Goal: Find specific fact: Find contact information

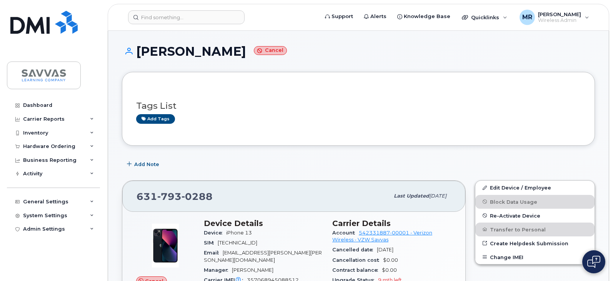
drag, startPoint x: 243, startPoint y: 52, endPoint x: 116, endPoint y: 50, distance: 126.9
copy h1 "JENNIFER SMITH"
drag, startPoint x: 258, startPoint y: 233, endPoint x: 226, endPoint y: 226, distance: 32.9
click at [226, 228] on div "Device iPhone 13" at bounding box center [263, 233] width 119 height 10
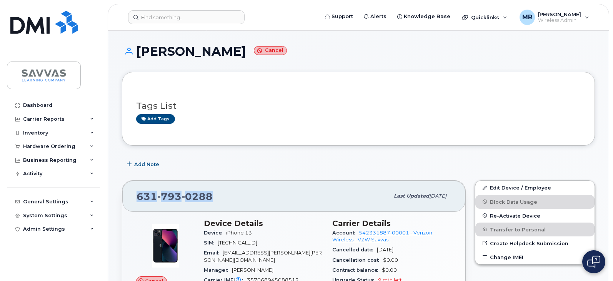
drag, startPoint x: 218, startPoint y: 193, endPoint x: 135, endPoint y: 196, distance: 83.1
click at [135, 196] on div "631 793 0288 Last updated Aug 21, 2025" at bounding box center [293, 196] width 343 height 31
copy span "631 793 0288"
click at [226, 198] on div "631 793 0288" at bounding box center [263, 196] width 253 height 16
drag, startPoint x: 217, startPoint y: 192, endPoint x: 131, endPoint y: 191, distance: 86.5
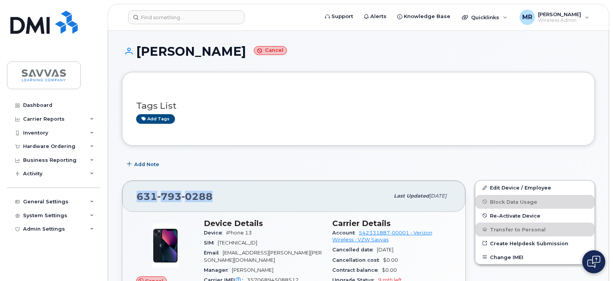
click at [131, 191] on div "631 793 0288 Last updated Aug 21, 2025" at bounding box center [293, 196] width 343 height 31
copy span "631 793 0288"
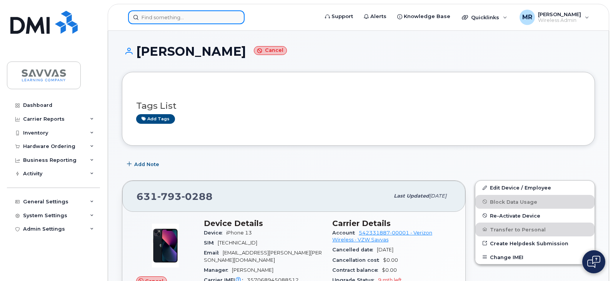
click at [166, 15] on input at bounding box center [186, 17] width 117 height 14
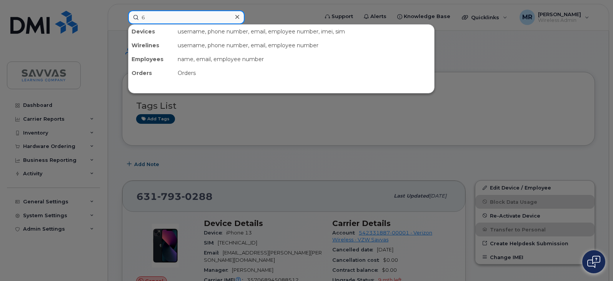
paste input "31.834.0583"
type input "631.834.0583"
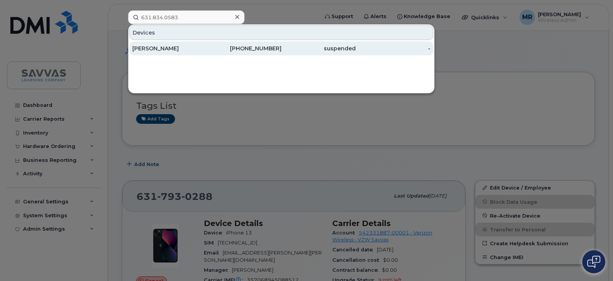
click at [179, 50] on div "SARAH NAVON" at bounding box center [169, 49] width 75 height 8
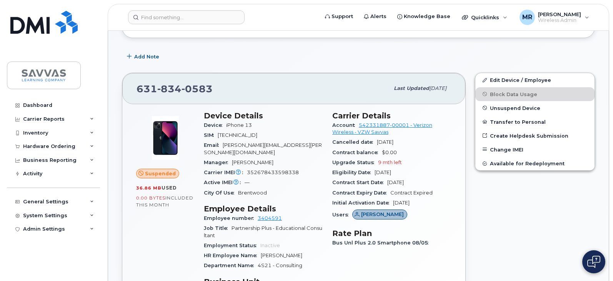
scroll to position [115, 0]
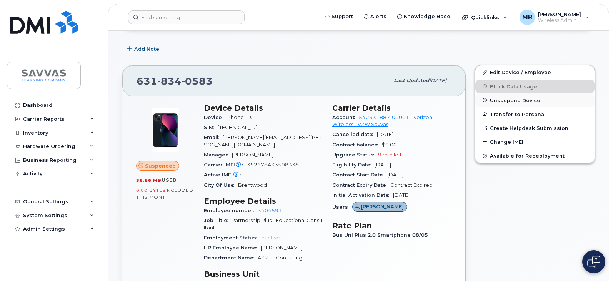
click at [518, 95] on button "Unsuspend Device" at bounding box center [534, 100] width 119 height 14
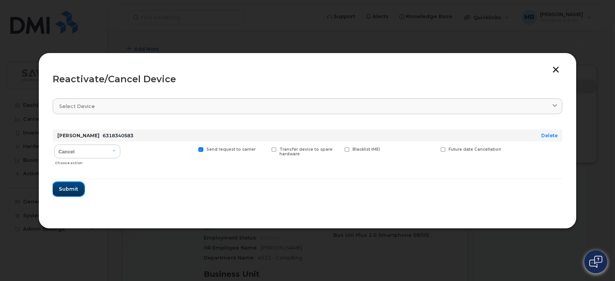
click at [63, 195] on button "Submit" at bounding box center [69, 189] width 32 height 14
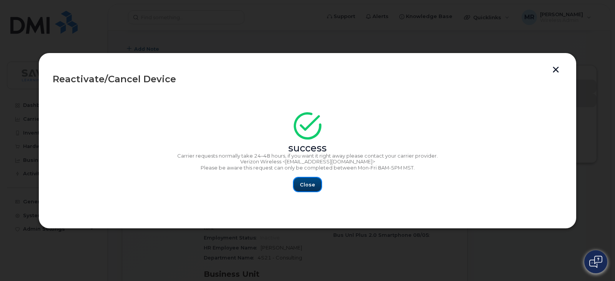
click at [313, 190] on button "Close" at bounding box center [308, 185] width 28 height 14
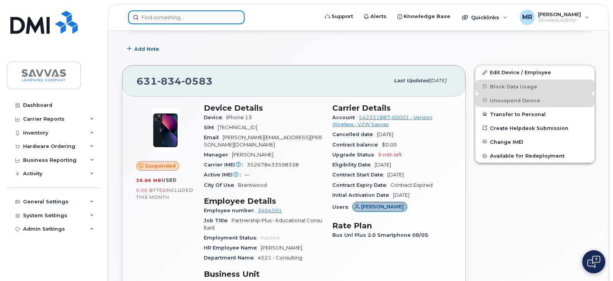
click at [178, 16] on input at bounding box center [186, 17] width 117 height 14
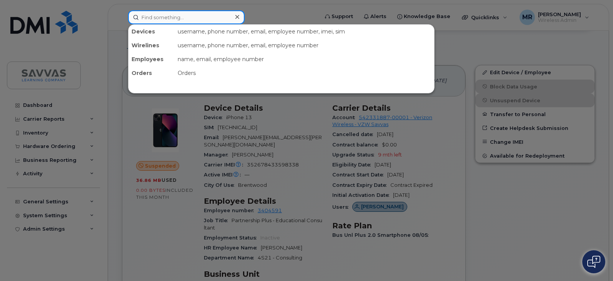
paste input "617.694.4180"
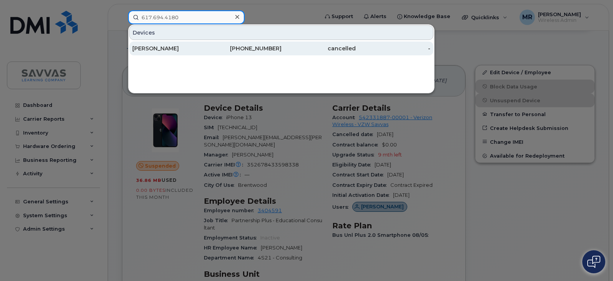
type input "617.694.4180"
click at [198, 49] on div "STACEY HENRY" at bounding box center [169, 49] width 75 height 8
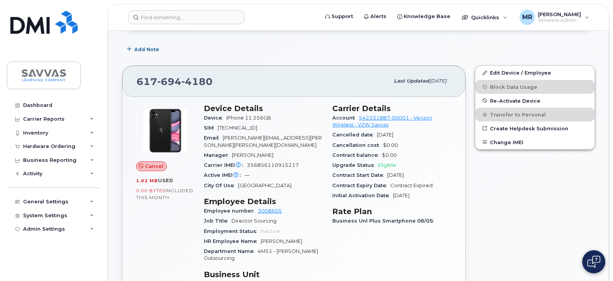
scroll to position [115, 0]
click at [186, 18] on input at bounding box center [186, 17] width 117 height 14
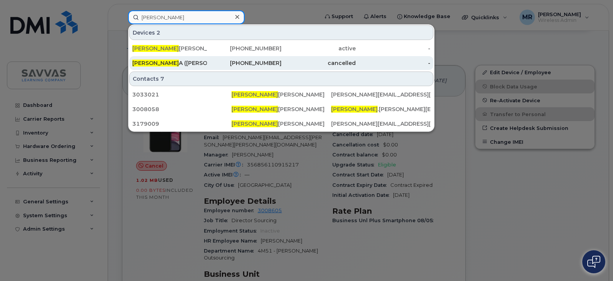
type input "gregory"
click at [184, 61] on div "GREGORY A (GREG) SLOOK" at bounding box center [169, 63] width 75 height 8
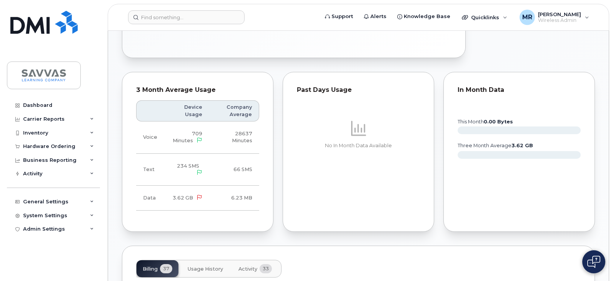
scroll to position [385, 0]
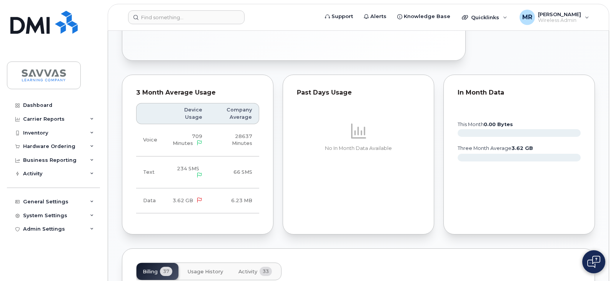
click at [198, 269] on span "Usage History" at bounding box center [205, 272] width 35 height 6
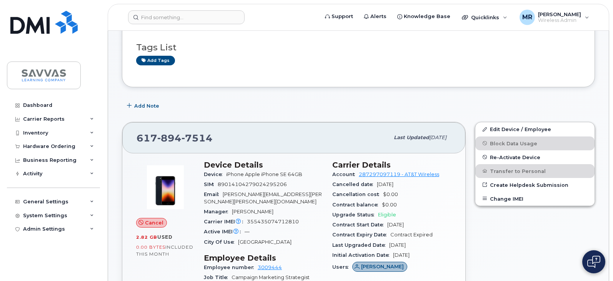
scroll to position [0, 0]
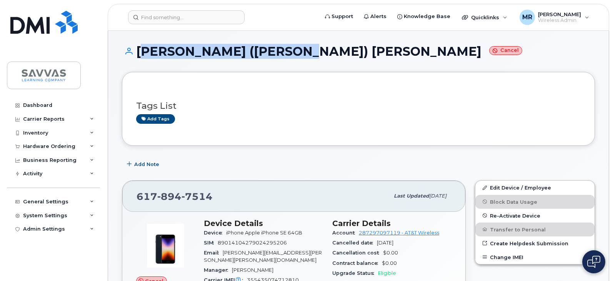
drag, startPoint x: 308, startPoint y: 50, endPoint x: 139, endPoint y: 52, distance: 169.2
click at [139, 52] on h1 "[PERSON_NAME] ([PERSON_NAME]) [PERSON_NAME] Cancel" at bounding box center [358, 51] width 473 height 13
copy h1 "[PERSON_NAME] ([PERSON_NAME]) [PERSON_NAME]"
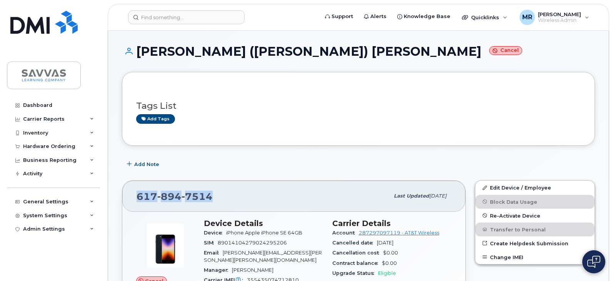
drag, startPoint x: 232, startPoint y: 198, endPoint x: 138, endPoint y: 194, distance: 94.7
click at [138, 194] on div "[PHONE_NUMBER]" at bounding box center [263, 196] width 253 height 16
copy span "[PHONE_NUMBER]"
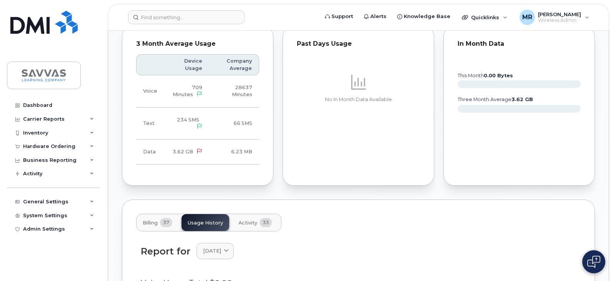
scroll to position [500, 0]
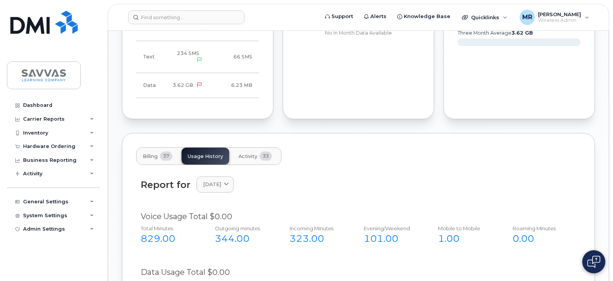
click at [254, 148] on button "Activity 33" at bounding box center [255, 156] width 46 height 17
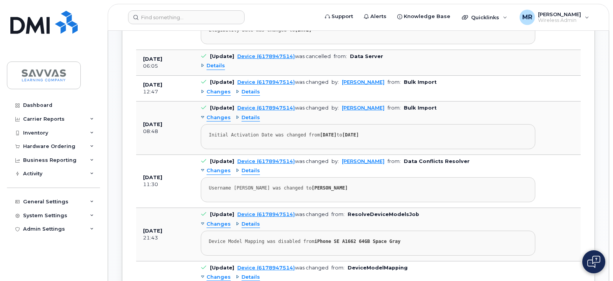
scroll to position [692, 0]
